Goal: Information Seeking & Learning: Find specific fact

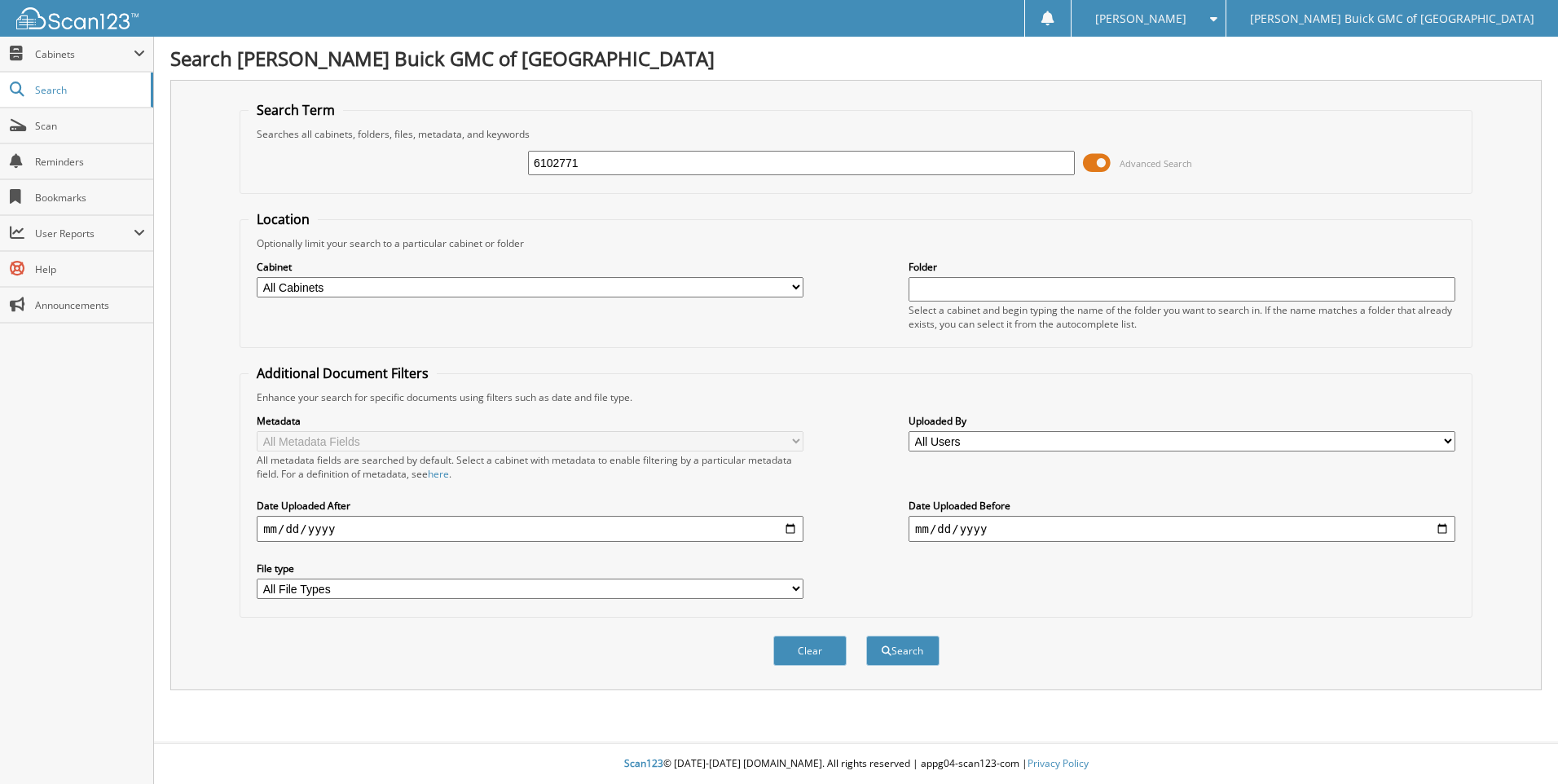
type input "6102771"
click at [866, 635] on button "Search" at bounding box center [902, 650] width 73 height 30
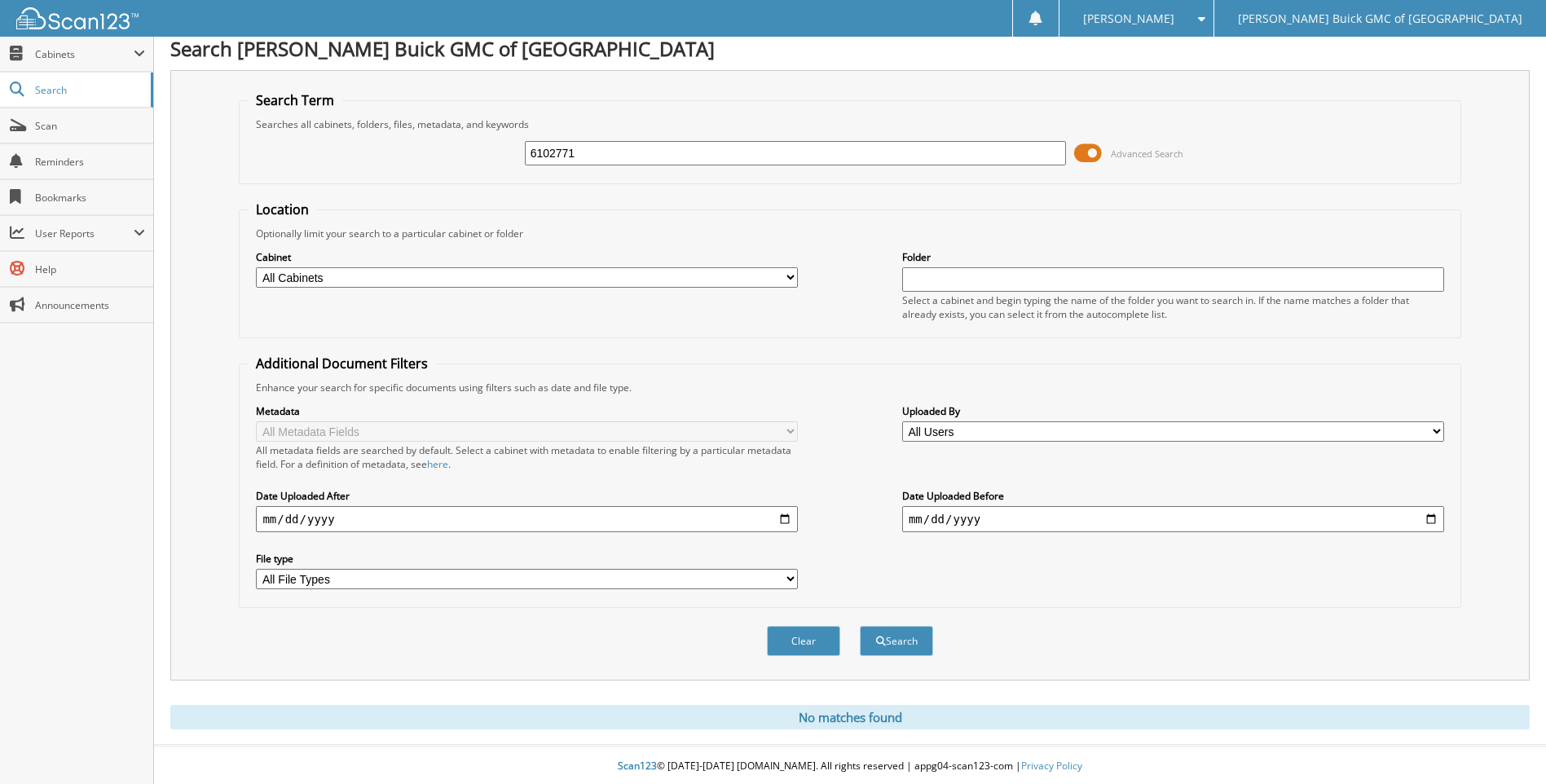
scroll to position [13, 0]
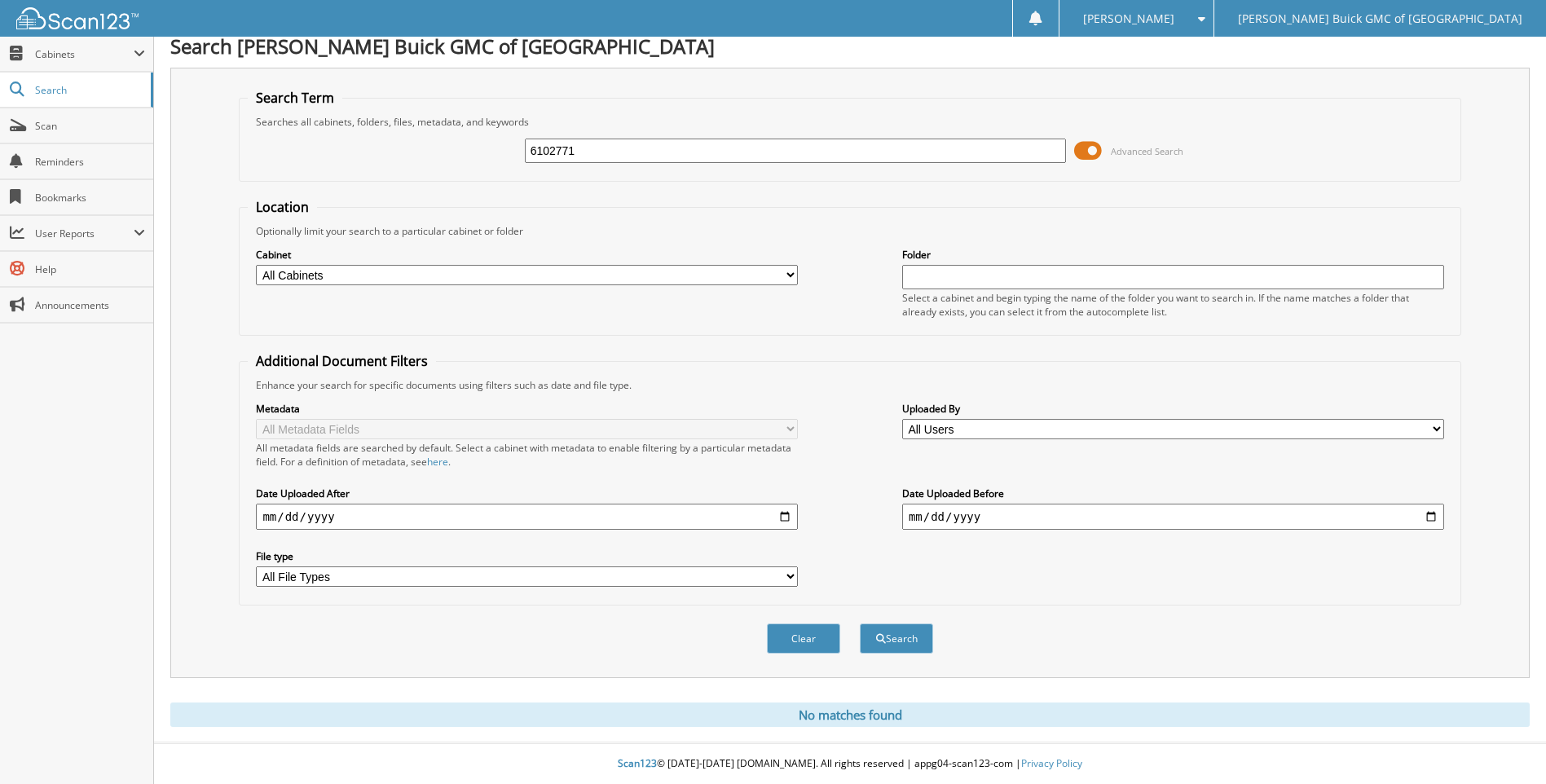
drag, startPoint x: 609, startPoint y: 145, endPoint x: 348, endPoint y: 128, distance: 261.6
click at [349, 129] on div "6102771 Advanced Search" at bounding box center [850, 150] width 1204 height 44
type input "[DATE]"
click at [860, 624] on button "Search" at bounding box center [896, 639] width 73 height 30
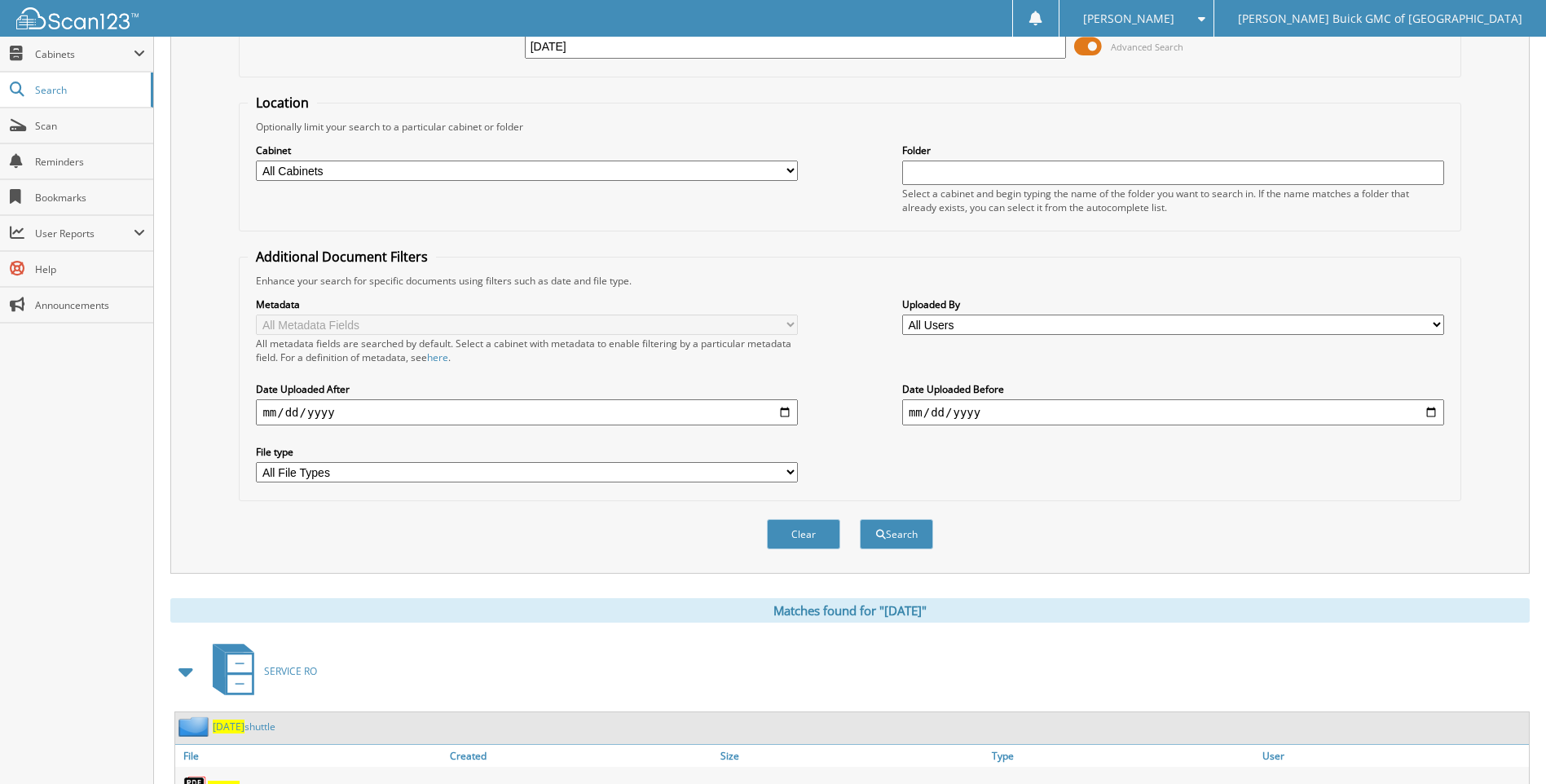
scroll to position [191, 0]
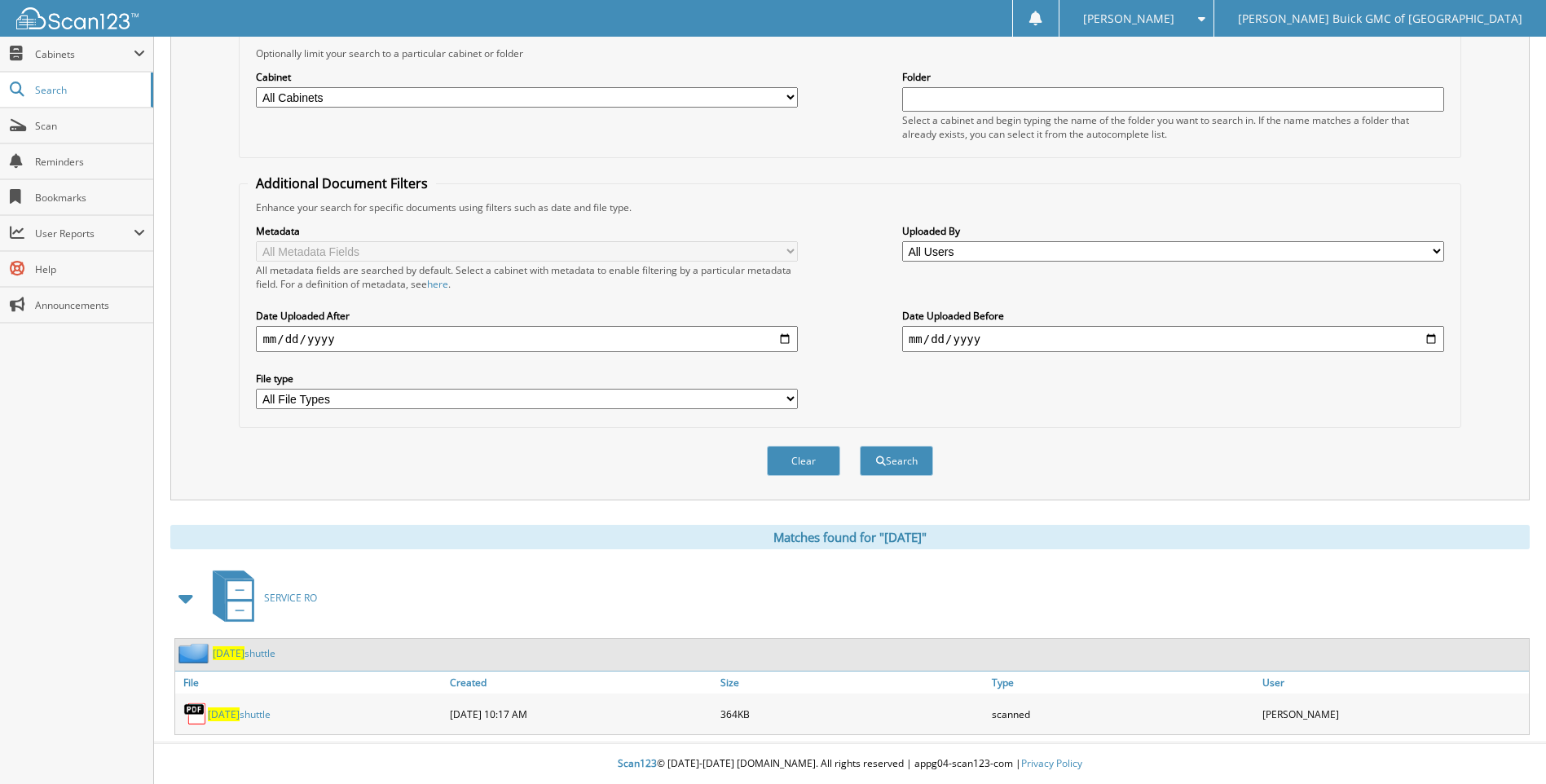
click at [240, 716] on span "[DATE]" at bounding box center [224, 713] width 32 height 13
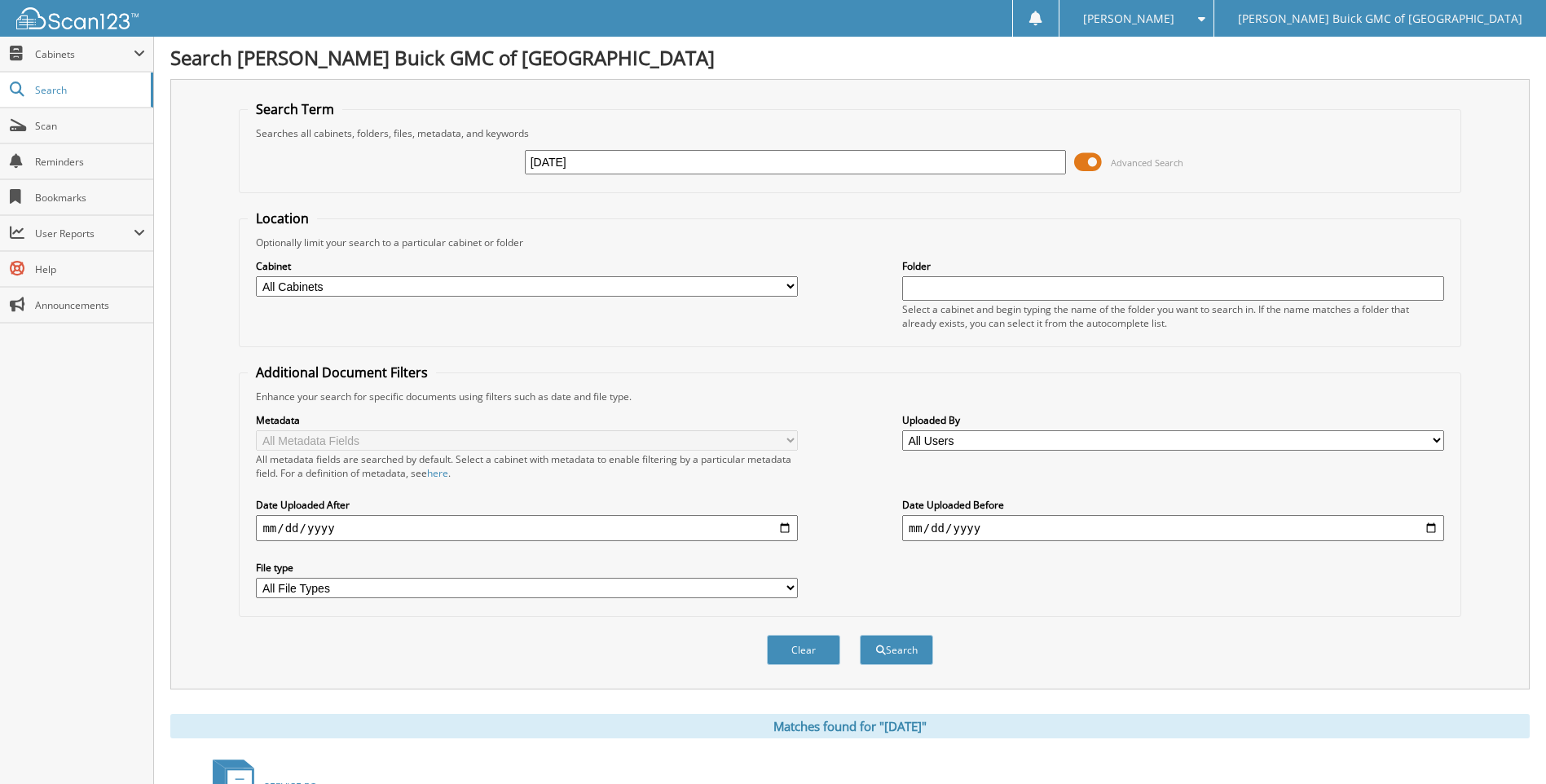
scroll to position [0, 0]
drag, startPoint x: 642, startPoint y: 170, endPoint x: 296, endPoint y: 128, distance: 348.5
click at [297, 128] on fieldset "Search Term Searches all cabinets, folders, files, metadata, and keywords [DATE…" at bounding box center [849, 147] width 1221 height 93
type input "6099250"
click at [860, 635] on button "Search" at bounding box center [896, 650] width 73 height 30
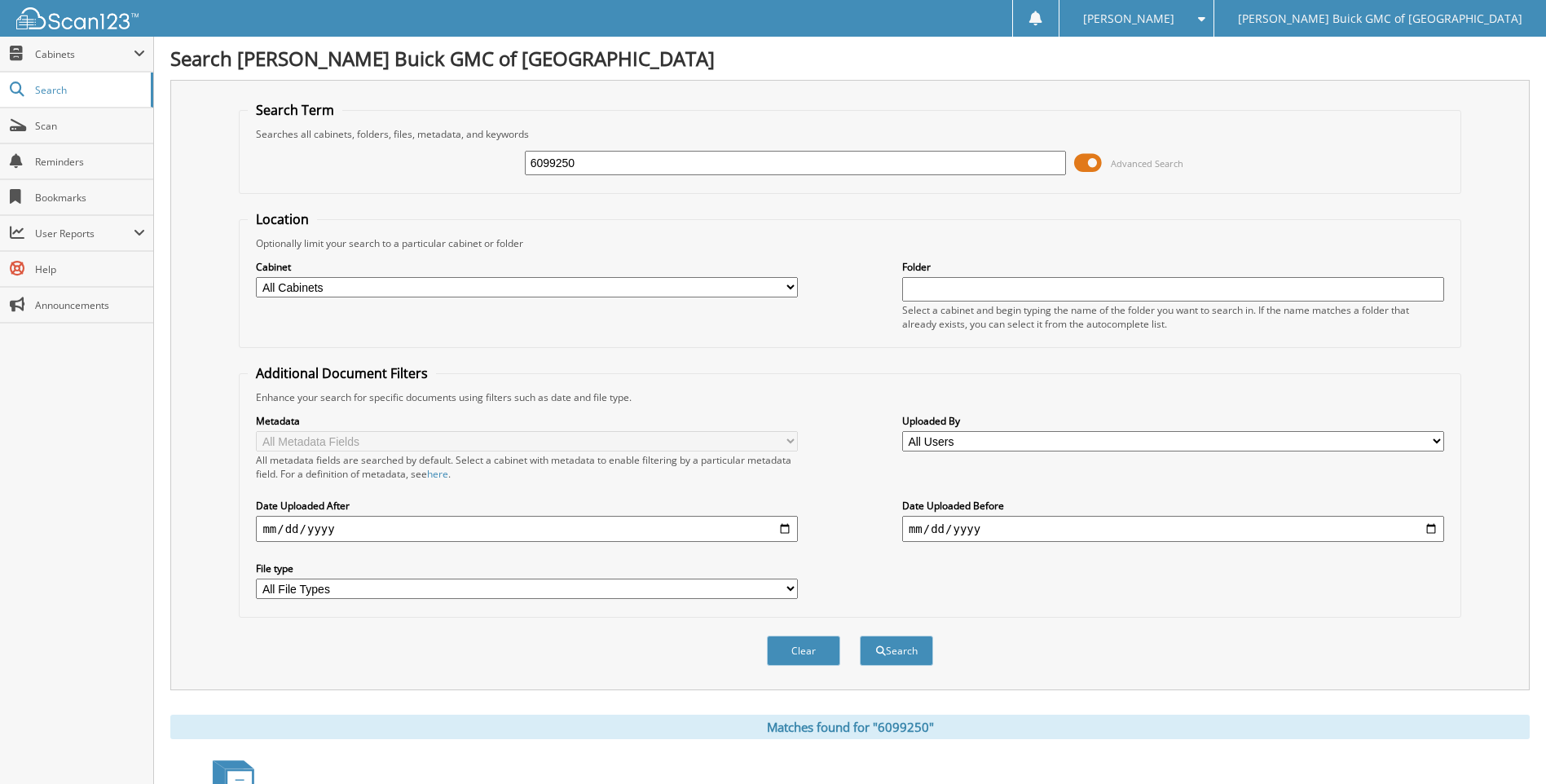
drag, startPoint x: 596, startPoint y: 170, endPoint x: -45, endPoint y: 168, distance: 641.0
click at [0, 168] on html "Bambi M. Settings Logout Thompson Buick GMC of Springfield Close Cabinets My Co…" at bounding box center [773, 500] width 1546 height 1000
type input "6099470"
click at [860, 635] on button "Search" at bounding box center [896, 650] width 73 height 30
drag, startPoint x: 599, startPoint y: 157, endPoint x: 308, endPoint y: 215, distance: 296.7
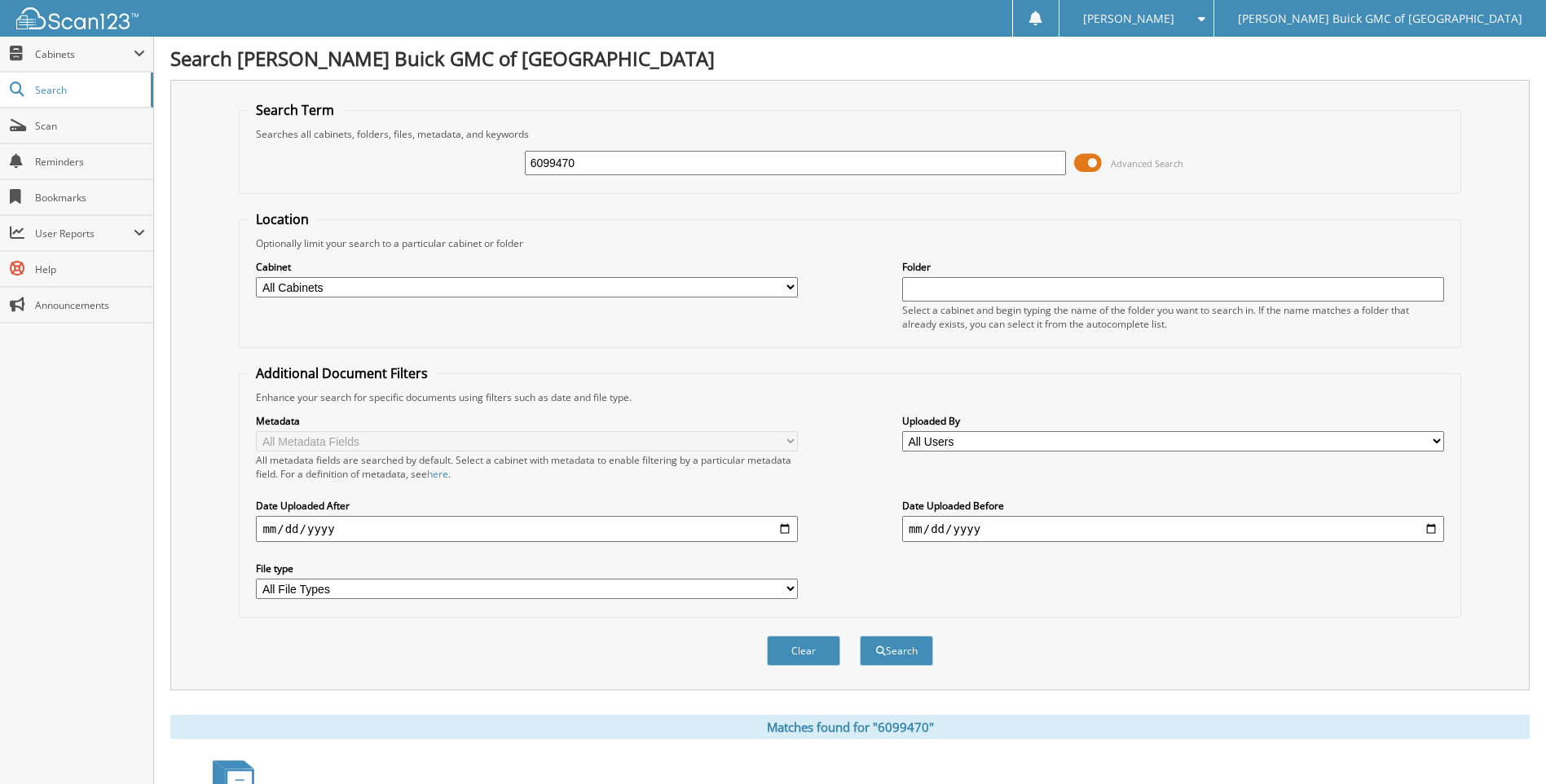
click at [308, 215] on form "Search Term Searches all cabinets, folders, files, metadata, and keywords 60994…" at bounding box center [849, 392] width 1221 height 582
type input "2025-09-08"
click at [860, 635] on button "Search" at bounding box center [896, 650] width 73 height 30
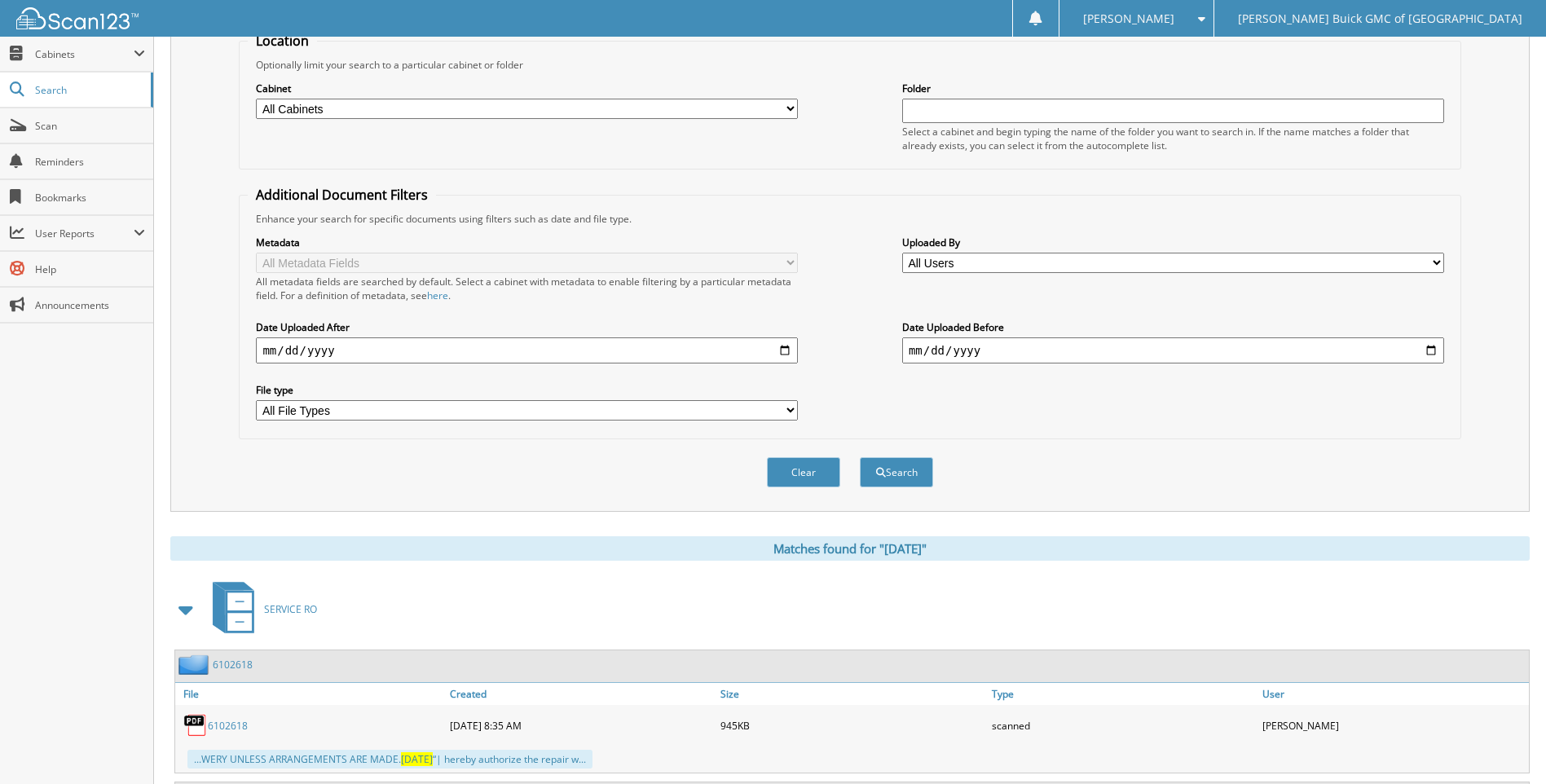
scroll to position [323, 0]
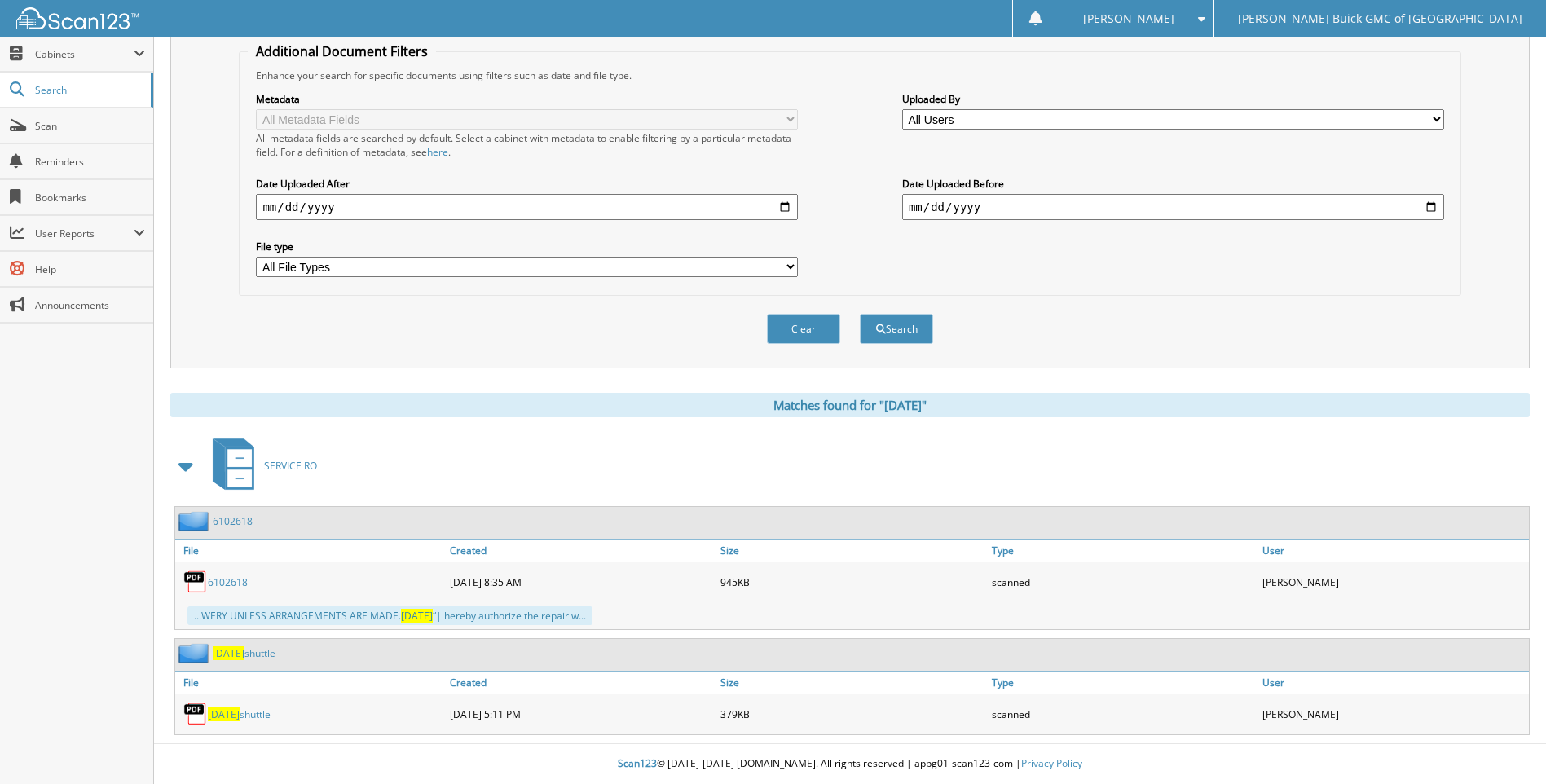
click at [240, 713] on span "2025-09-08" at bounding box center [224, 713] width 32 height 13
